Goal: Ask a question

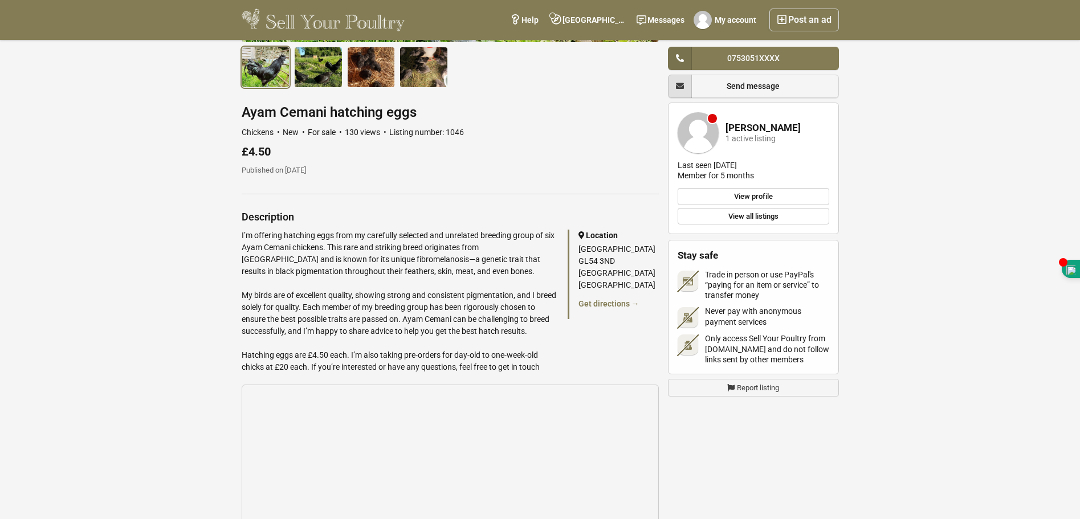
scroll to position [364, 0]
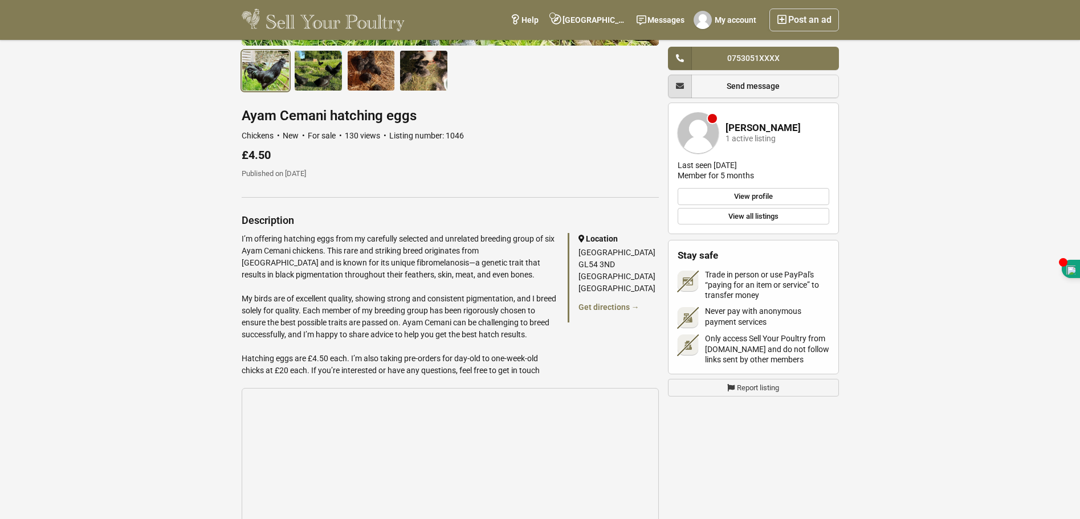
click at [763, 218] on link "View all listings" at bounding box center [753, 216] width 152 height 17
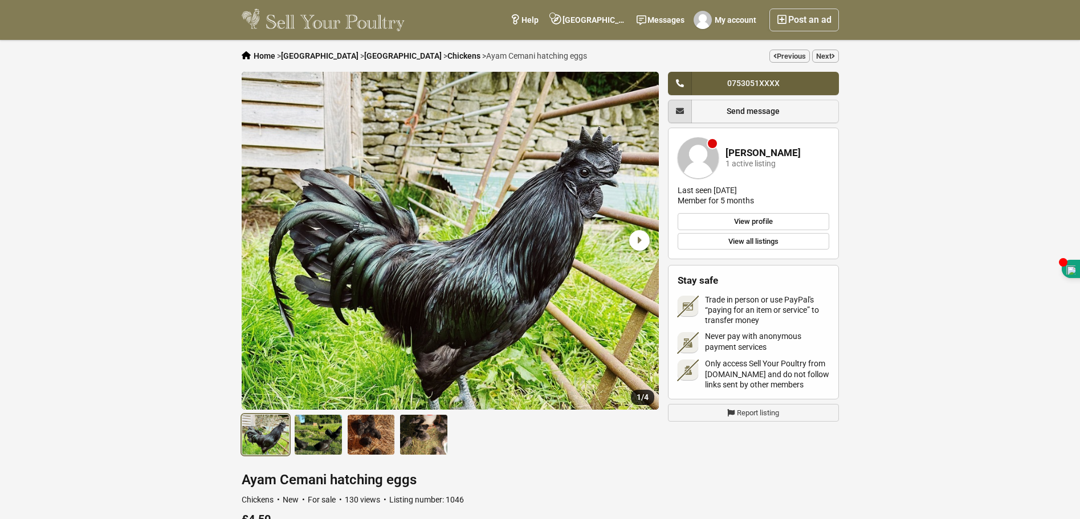
click at [766, 79] on span "0753051XXXX" at bounding box center [753, 83] width 52 height 9
click at [636, 240] on icon "Next slide" at bounding box center [639, 240] width 21 height 21
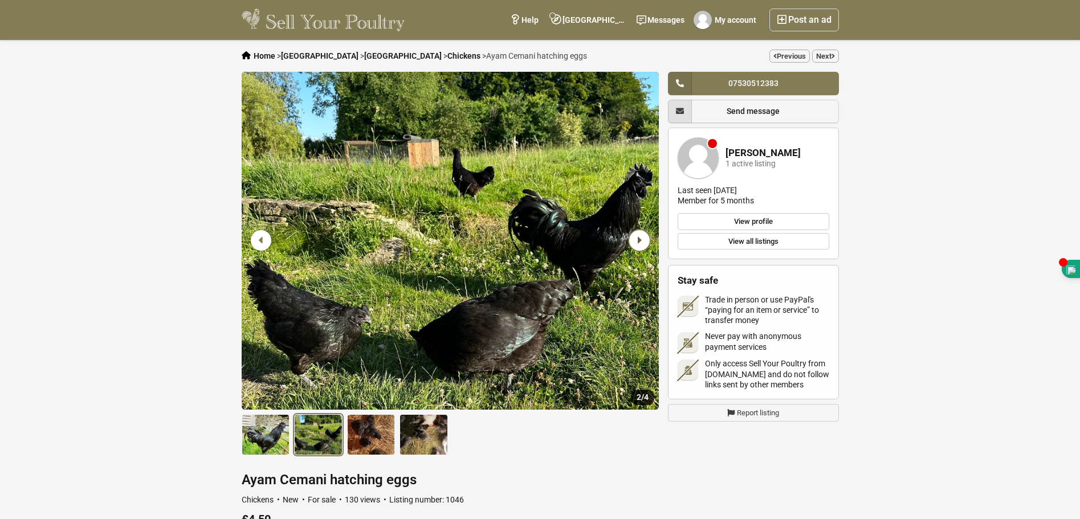
click at [636, 240] on icon "Next slide" at bounding box center [639, 240] width 21 height 21
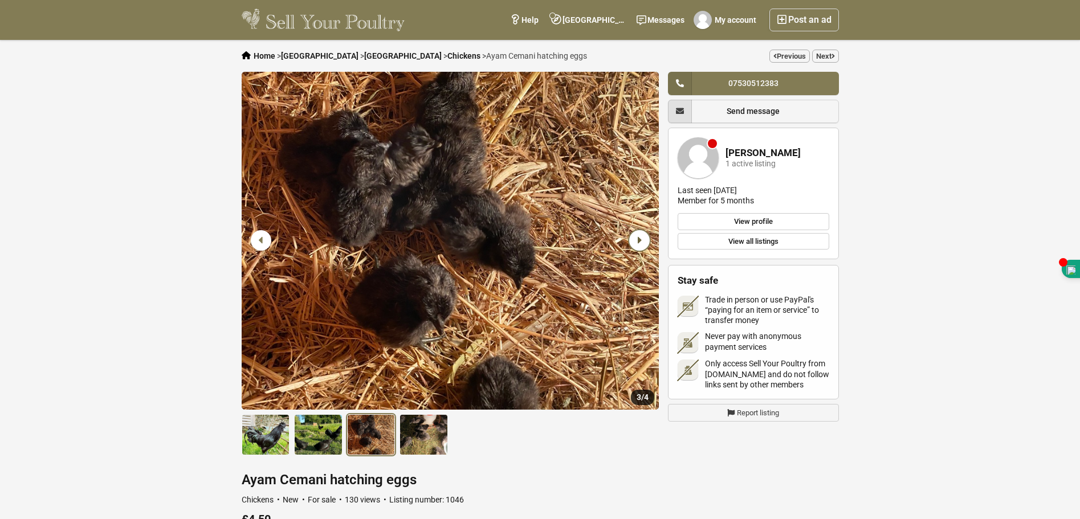
click at [636, 240] on icon "Next slide" at bounding box center [639, 240] width 21 height 21
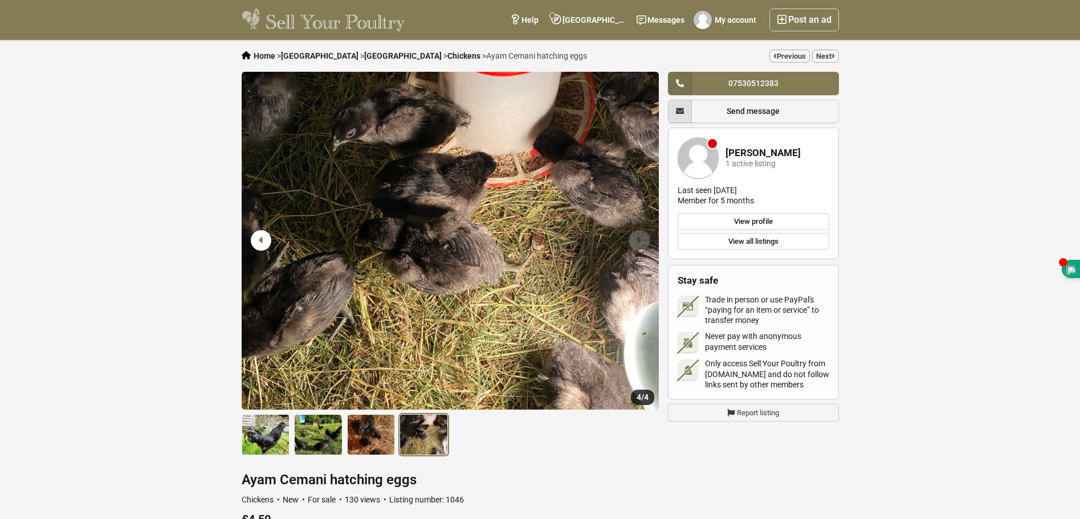
click at [636, 240] on icon "Next slide" at bounding box center [639, 240] width 21 height 21
click at [264, 241] on icon "Previous slide" at bounding box center [261, 240] width 21 height 21
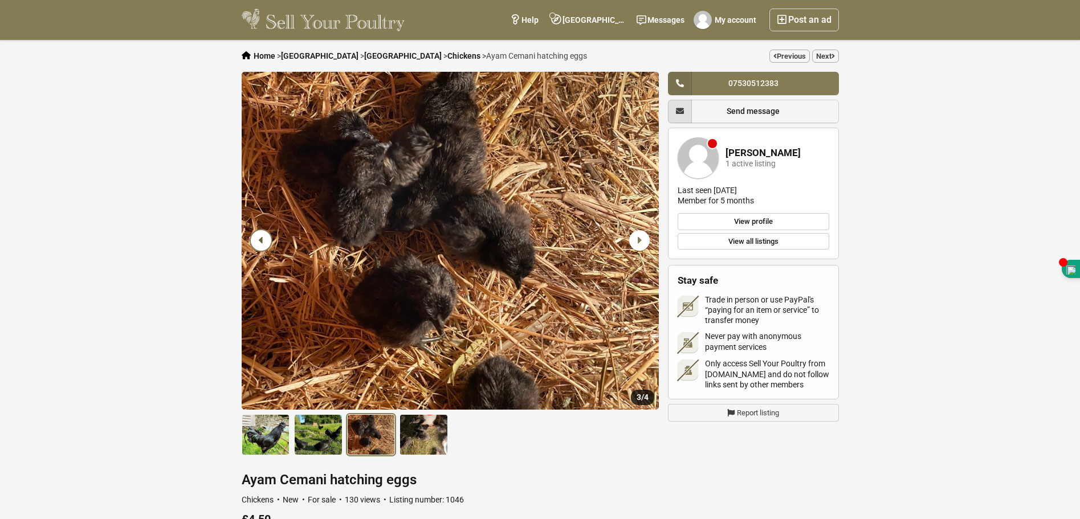
click at [264, 241] on icon "Previous slide" at bounding box center [261, 240] width 21 height 21
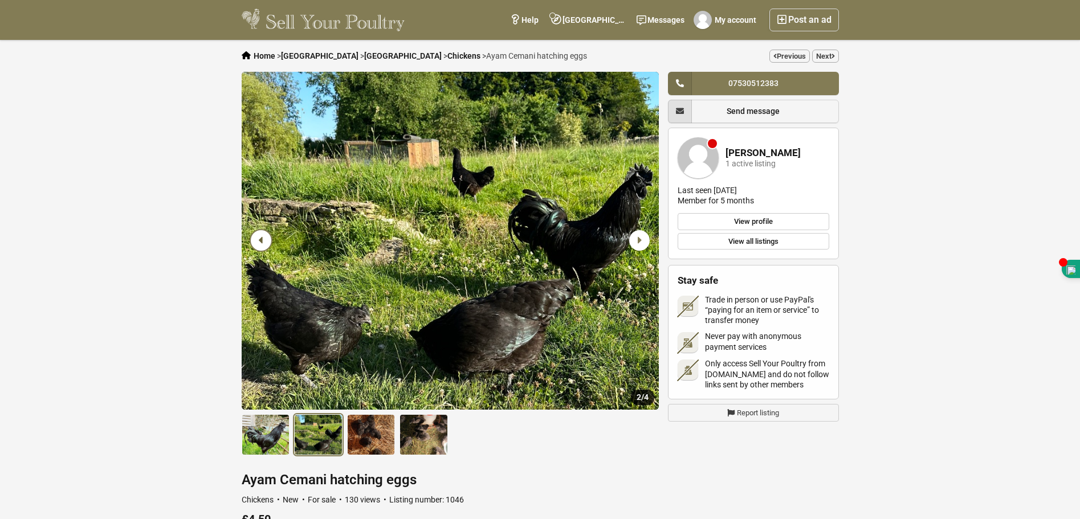
click at [264, 241] on icon "Previous slide" at bounding box center [261, 240] width 21 height 21
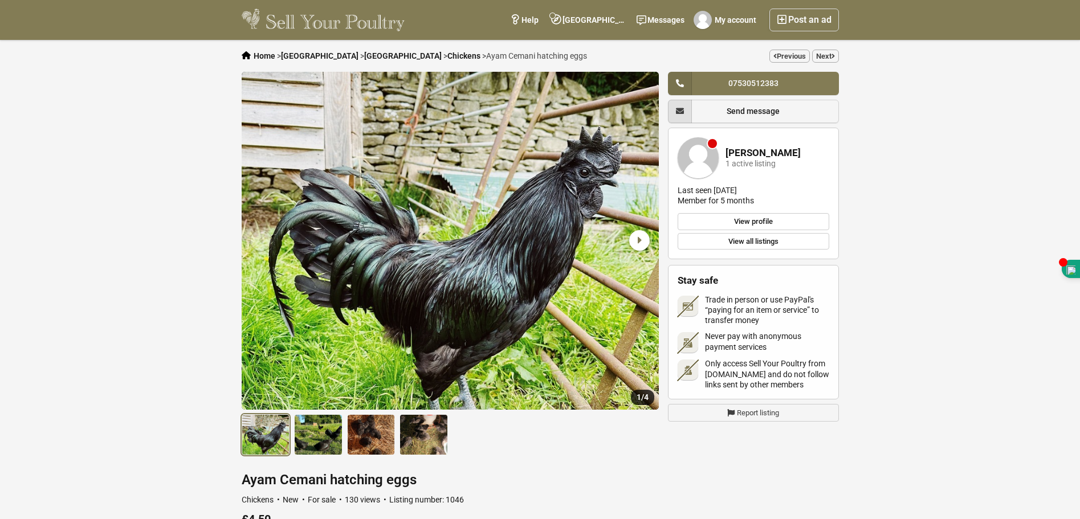
click at [264, 241] on icon "Previous slide" at bounding box center [261, 240] width 21 height 21
drag, startPoint x: 1079, startPoint y: 155, endPoint x: 1083, endPoint y: 170, distance: 16.0
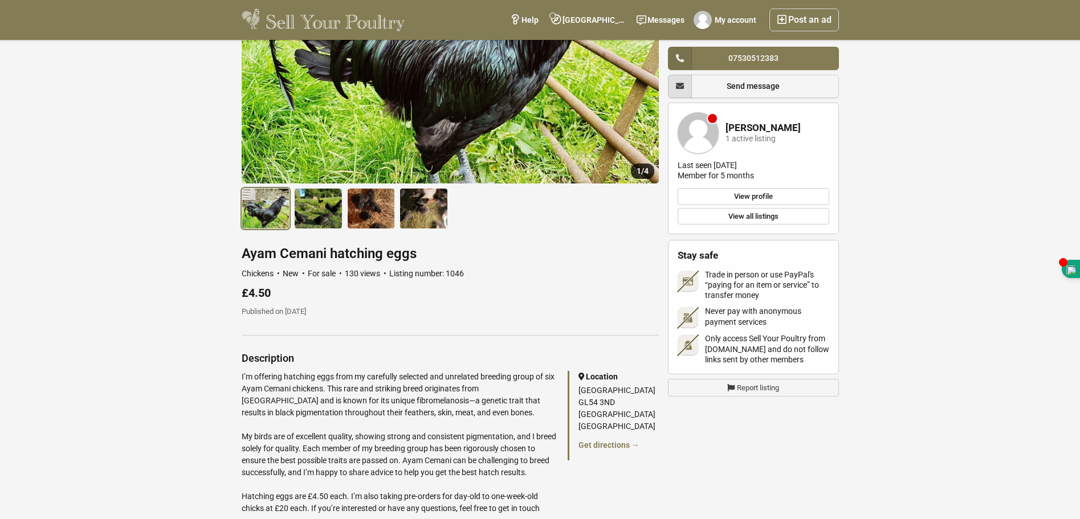
scroll to position [228, 0]
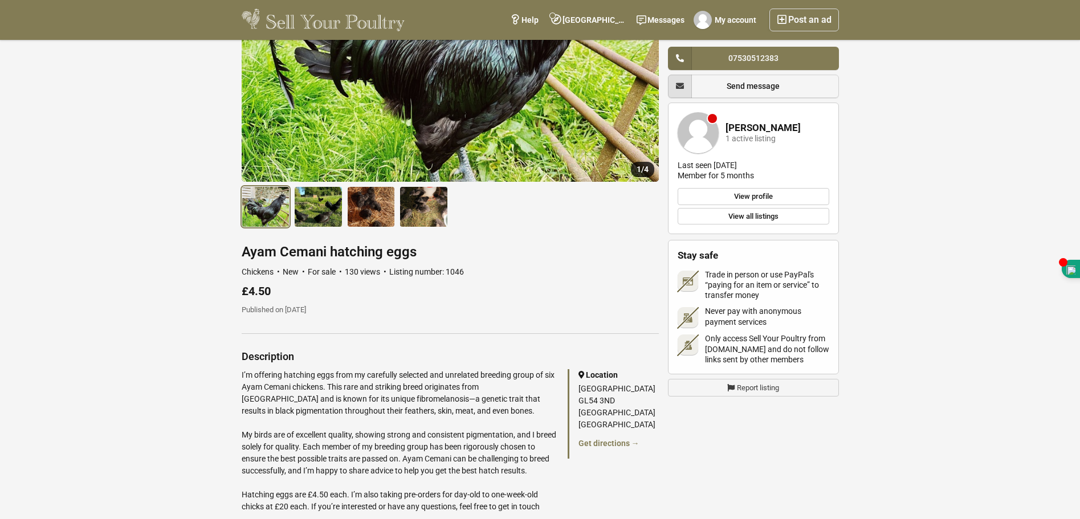
click at [279, 255] on h1 "Ayam Cemani hatching eggs" at bounding box center [450, 251] width 417 height 15
click at [352, 295] on div "£4.50" at bounding box center [450, 291] width 417 height 13
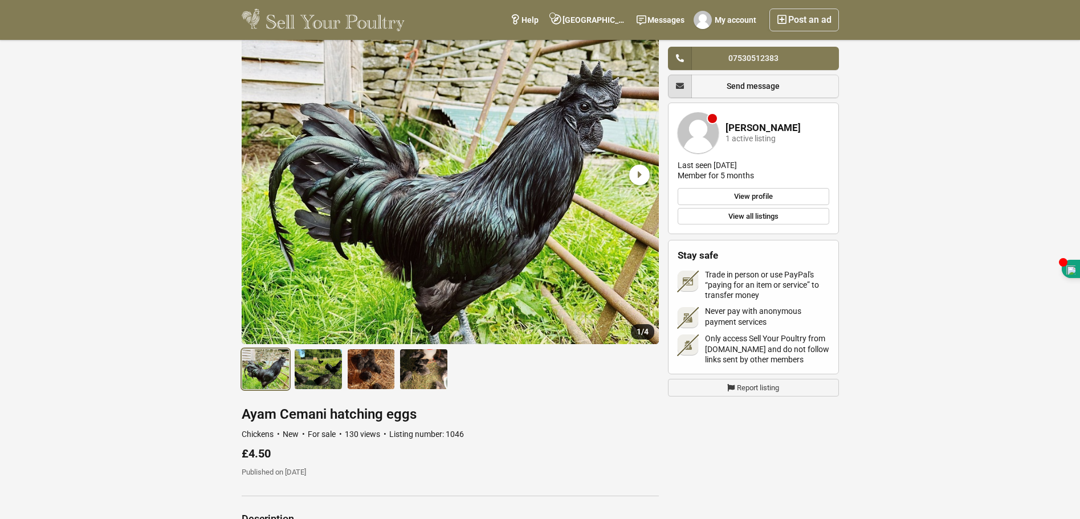
scroll to position [64, 0]
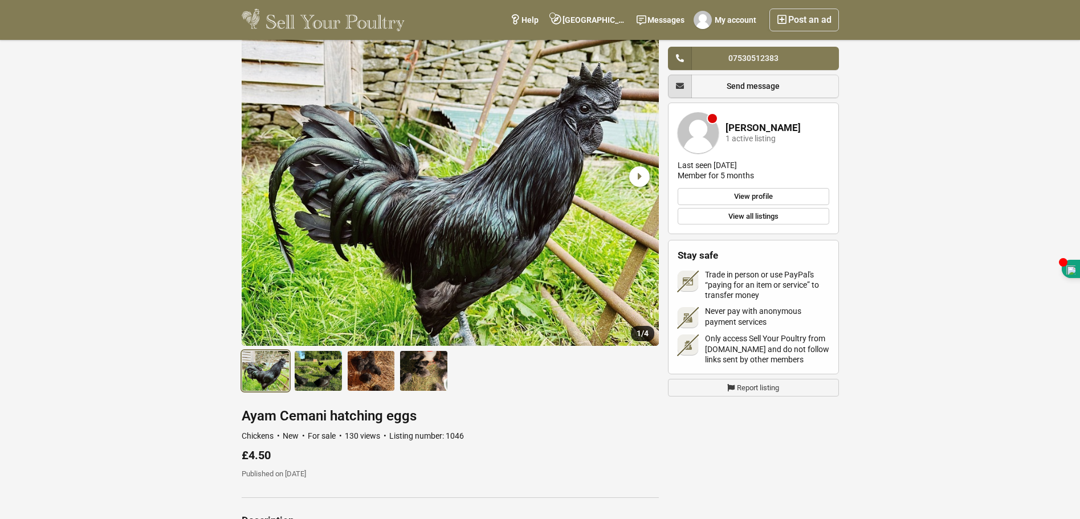
click at [534, 210] on img "1 / 4" at bounding box center [450, 177] width 417 height 338
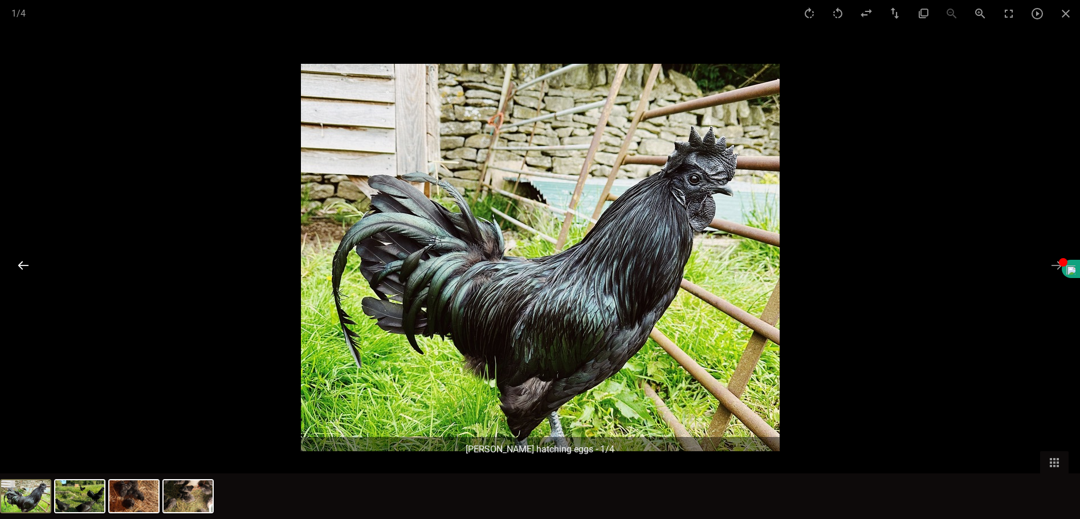
click at [18, 269] on button "Previous slide" at bounding box center [23, 265] width 24 height 22
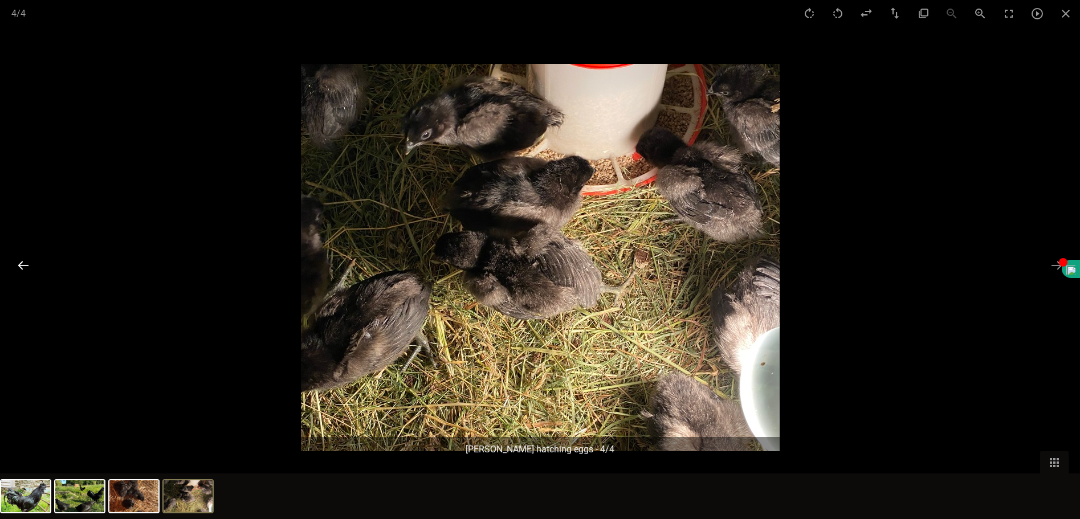
click at [18, 269] on button "Previous slide" at bounding box center [23, 265] width 24 height 22
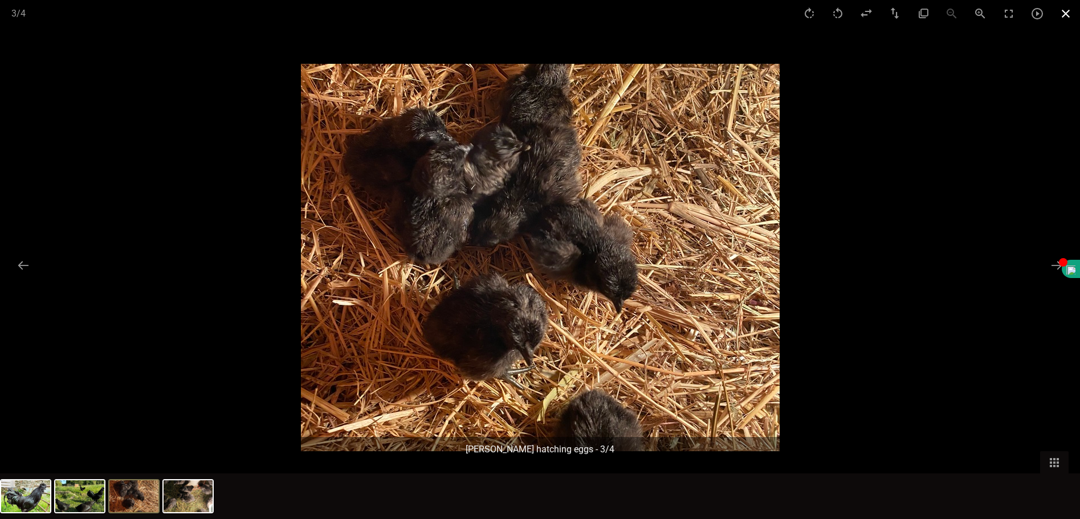
click at [1060, 16] on button "Close gallery" at bounding box center [1065, 13] width 28 height 27
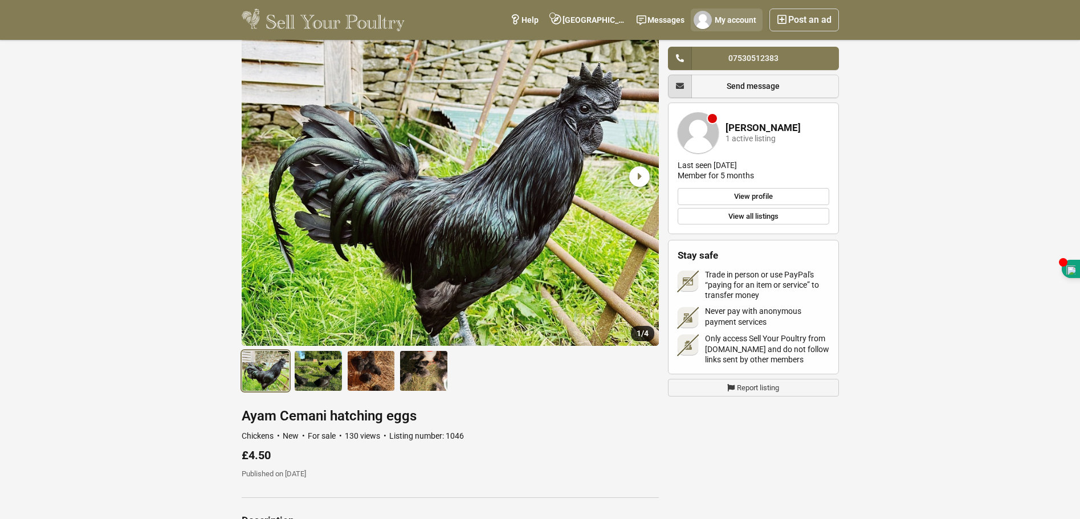
click at [736, 23] on link "My account" at bounding box center [727, 20] width 72 height 23
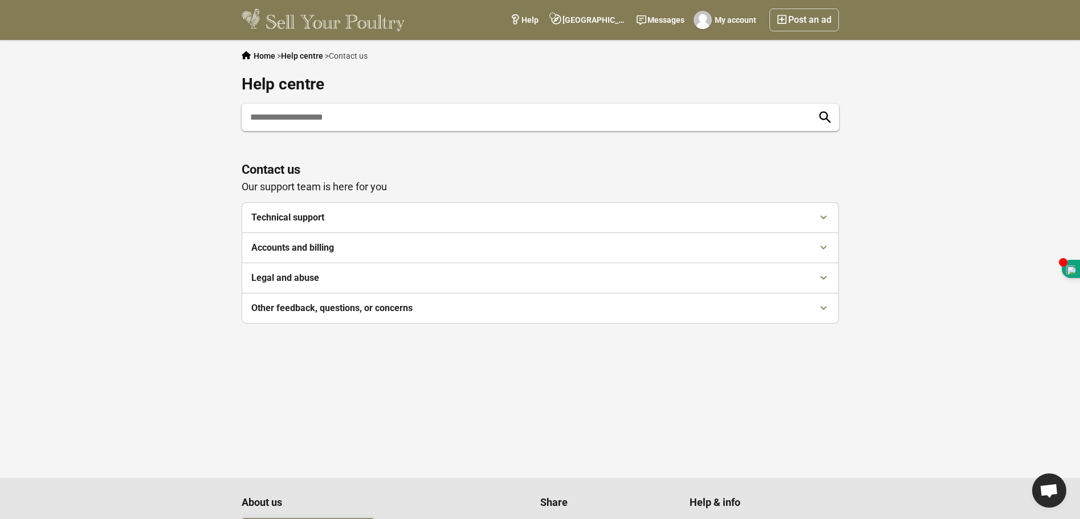
click at [313, 250] on div "Accounts and billing" at bounding box center [527, 247] width 552 height 11
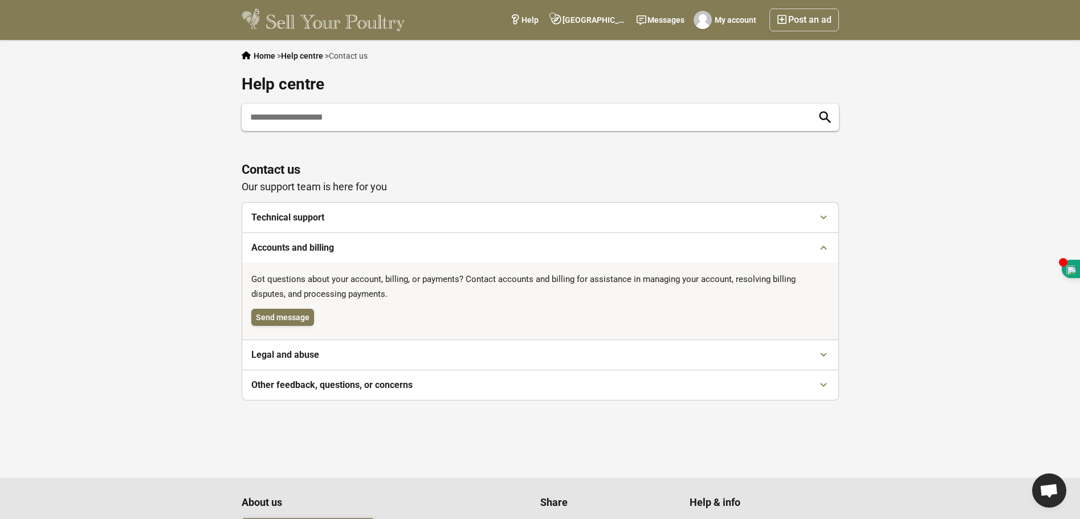
click at [347, 119] on input "text" at bounding box center [540, 117] width 597 height 27
type input "**********"
click at [812, 105] on button "submit" at bounding box center [824, 117] width 25 height 25
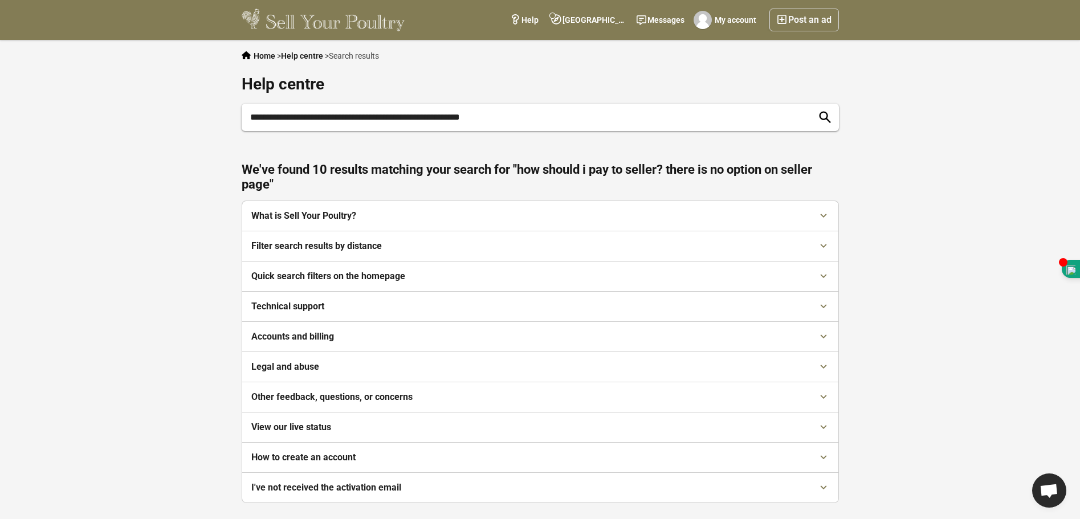
drag, startPoint x: 503, startPoint y: 116, endPoint x: 220, endPoint y: 113, distance: 282.6
click at [220, 113] on div "**********" at bounding box center [540, 309] width 1080 height 539
click at [1056, 497] on span "Open chat" at bounding box center [1048, 492] width 19 height 16
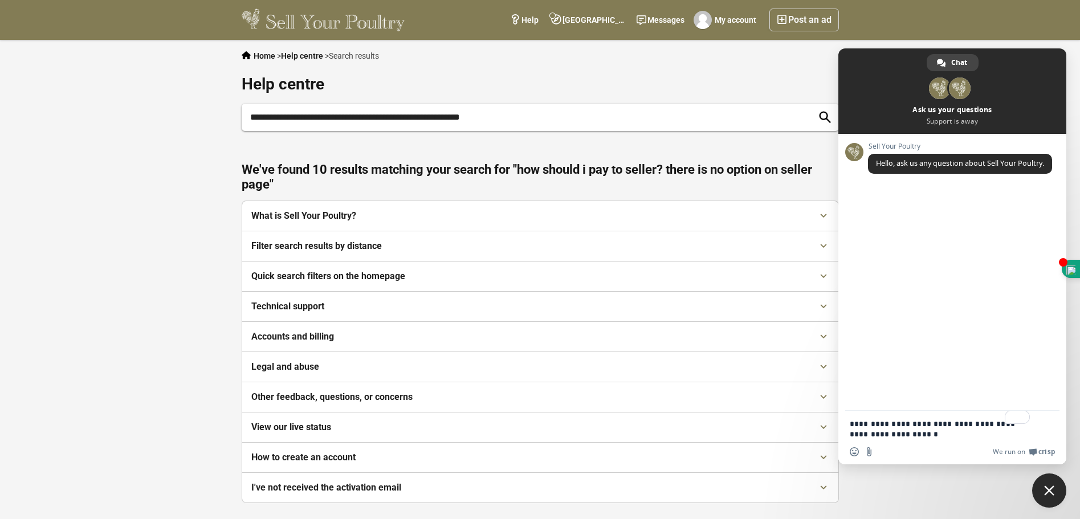
scroll to position [2, 0]
type textarea "**********"
click at [1047, 413] on span "Send" at bounding box center [1046, 415] width 9 height 9
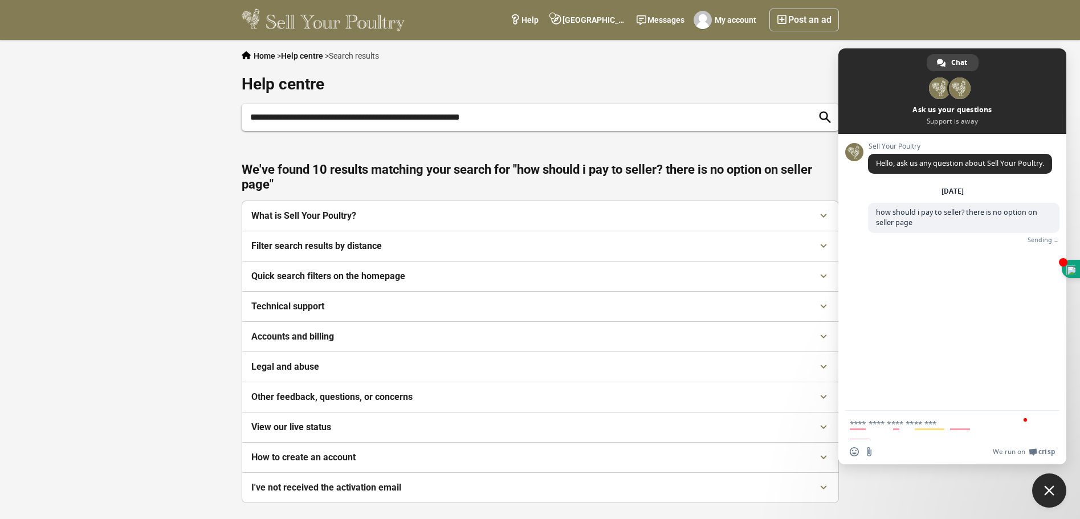
scroll to position [0, 0]
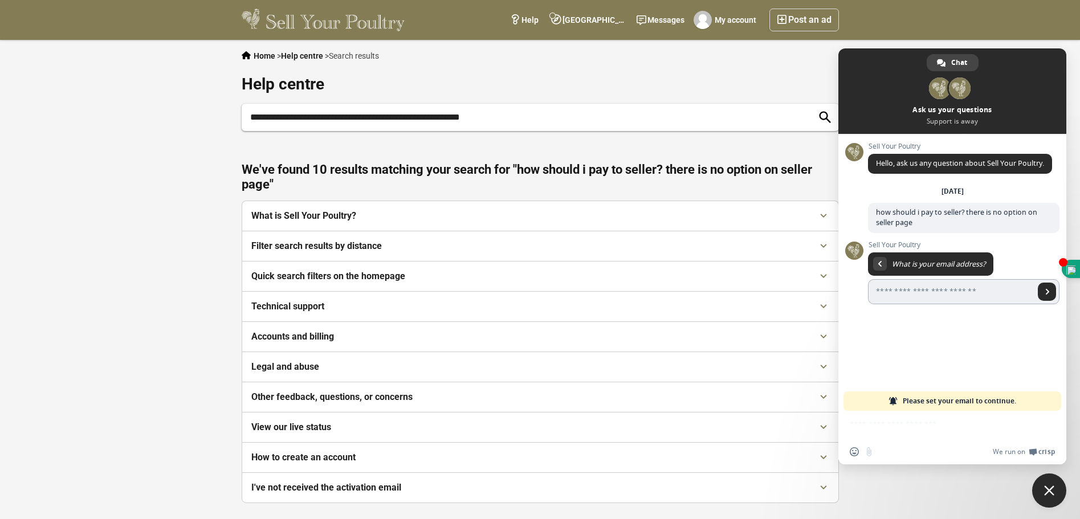
click at [900, 291] on input "Enter your email address..." at bounding box center [951, 291] width 166 height 25
type input "**********"
click at [1049, 291] on span "Send" at bounding box center [1047, 292] width 6 height 6
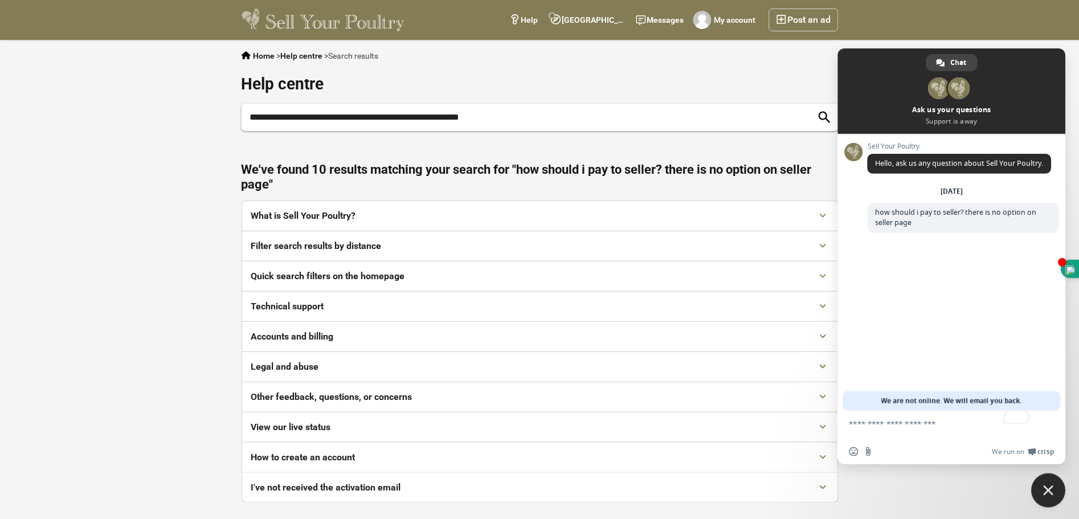
scroll to position [2, 0]
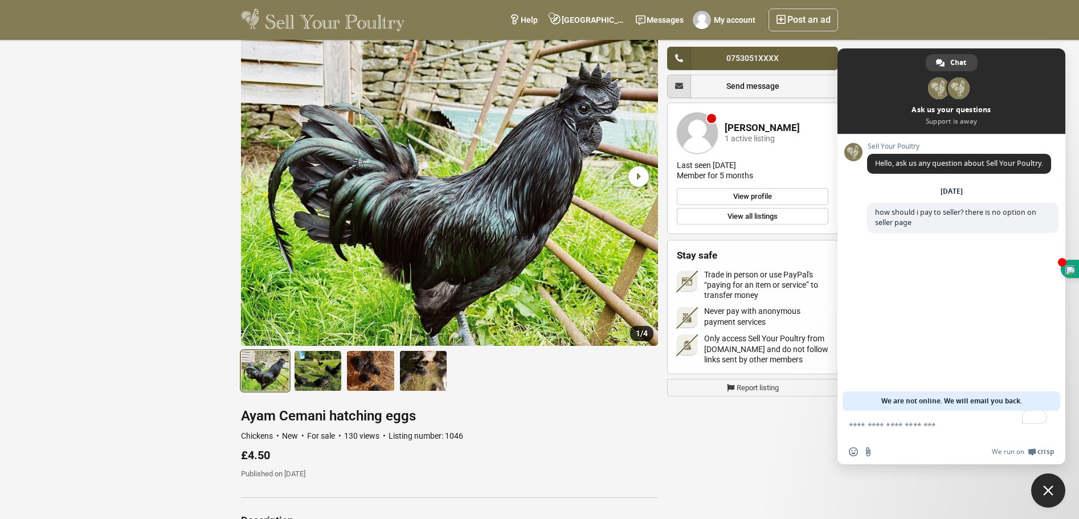
click at [775, 62] on span "0753051XXXX" at bounding box center [752, 58] width 52 height 9
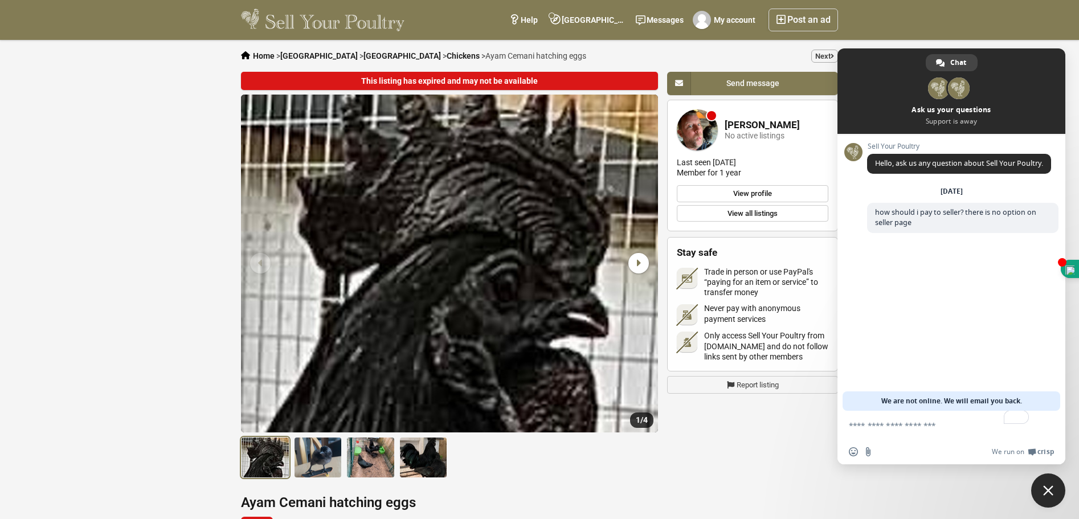
click at [793, 443] on div "This listing has expired and may not be available 1 / 4 Expired" at bounding box center [539, 519] width 597 height 895
click at [1049, 493] on span "Close chat" at bounding box center [1048, 490] width 10 height 10
